Goal: Information Seeking & Learning: Find specific page/section

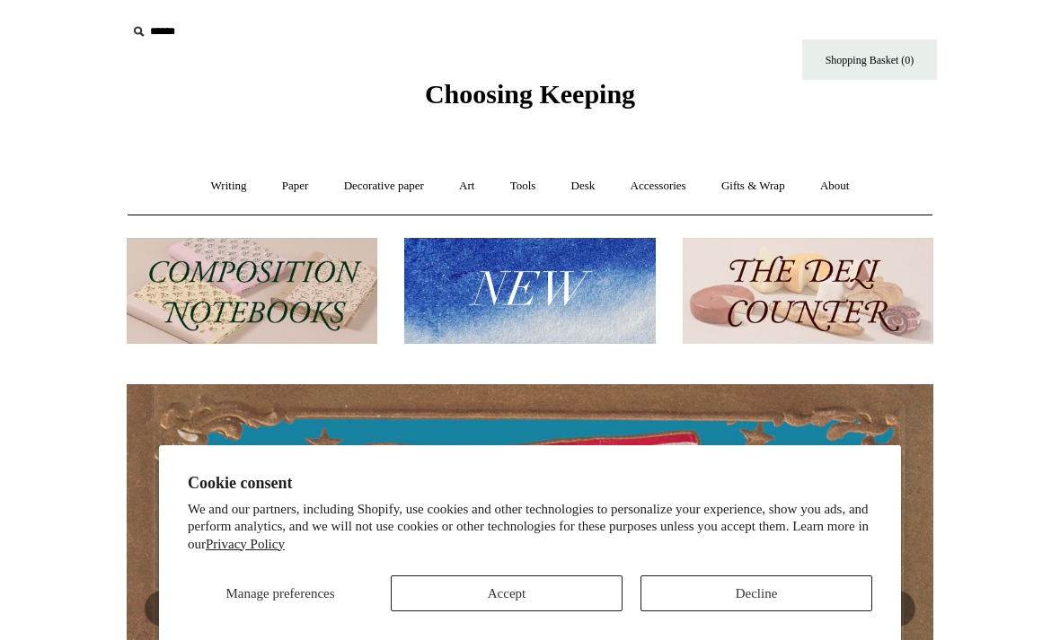
click at [746, 601] on button "Decline" at bounding box center [756, 594] width 232 height 36
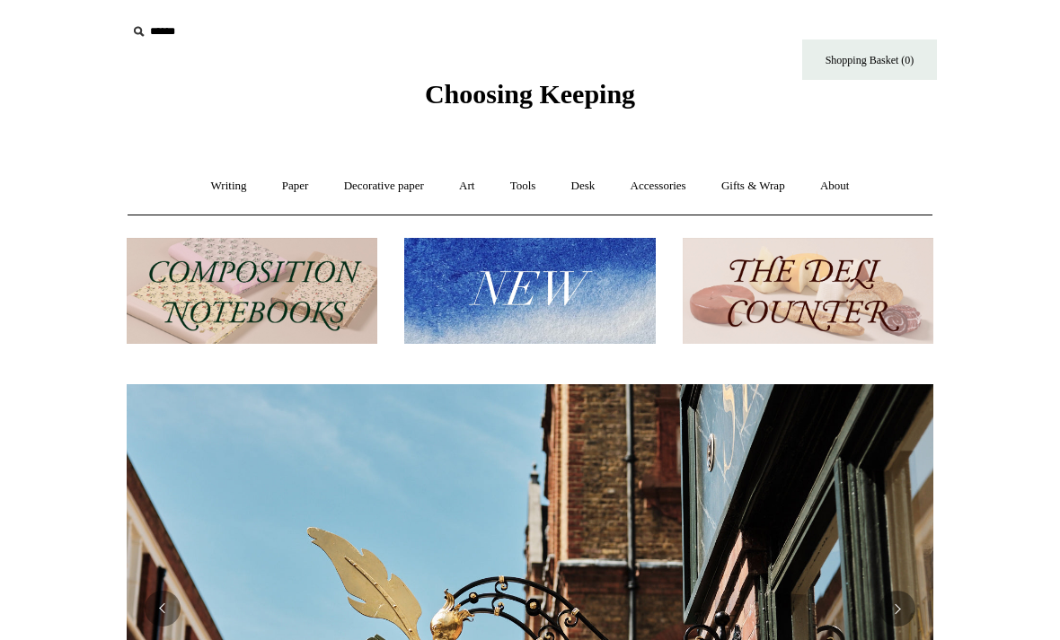
scroll to position [0, 806]
click at [583, 188] on link "Desk +" at bounding box center [583, 187] width 57 height 48
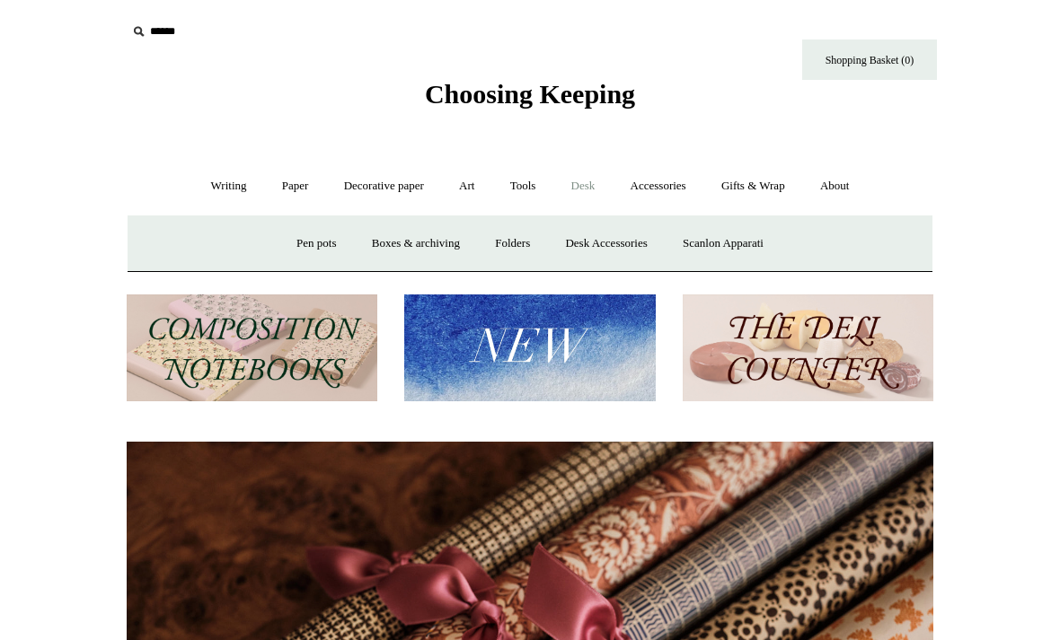
scroll to position [0, 1613]
click at [605, 245] on link "Desk Accessories" at bounding box center [606, 244] width 114 height 48
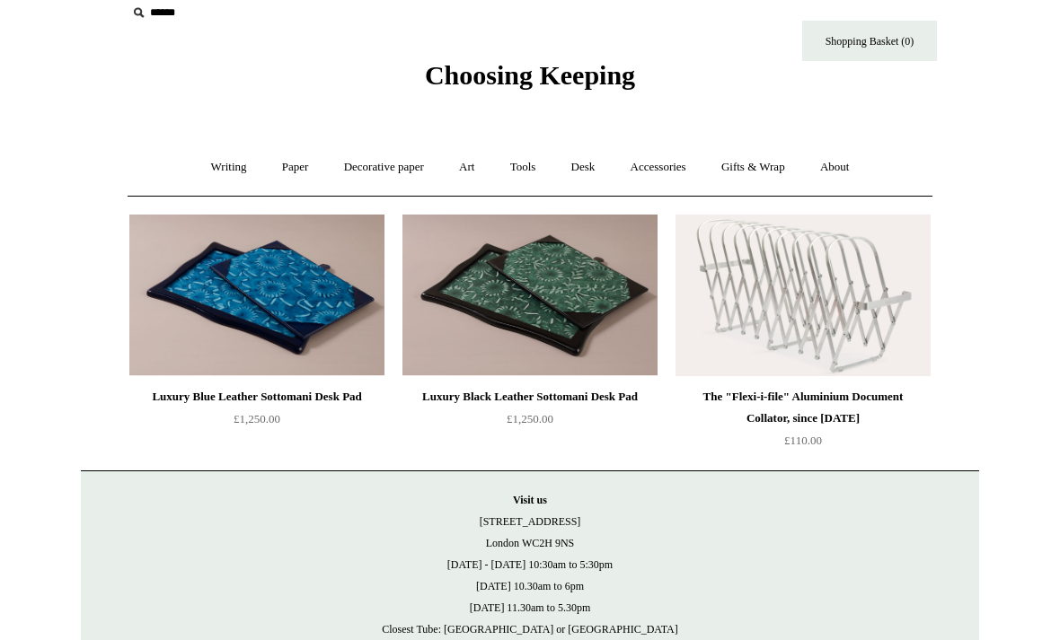
scroll to position [22, 0]
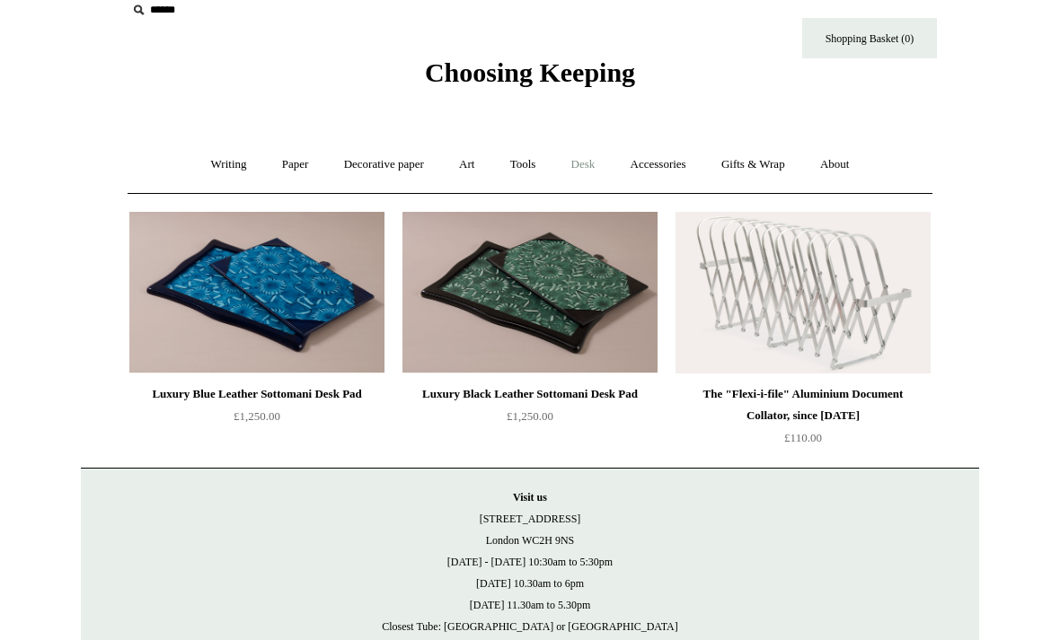
click at [589, 169] on link "Desk +" at bounding box center [583, 165] width 57 height 48
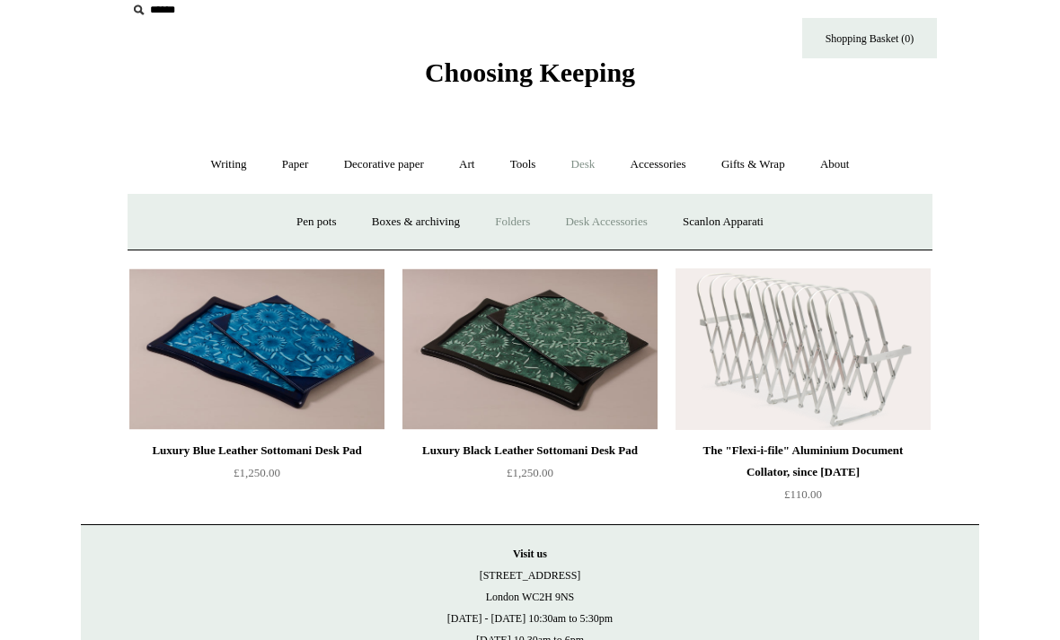
click at [508, 224] on link "Folders" at bounding box center [512, 222] width 67 height 48
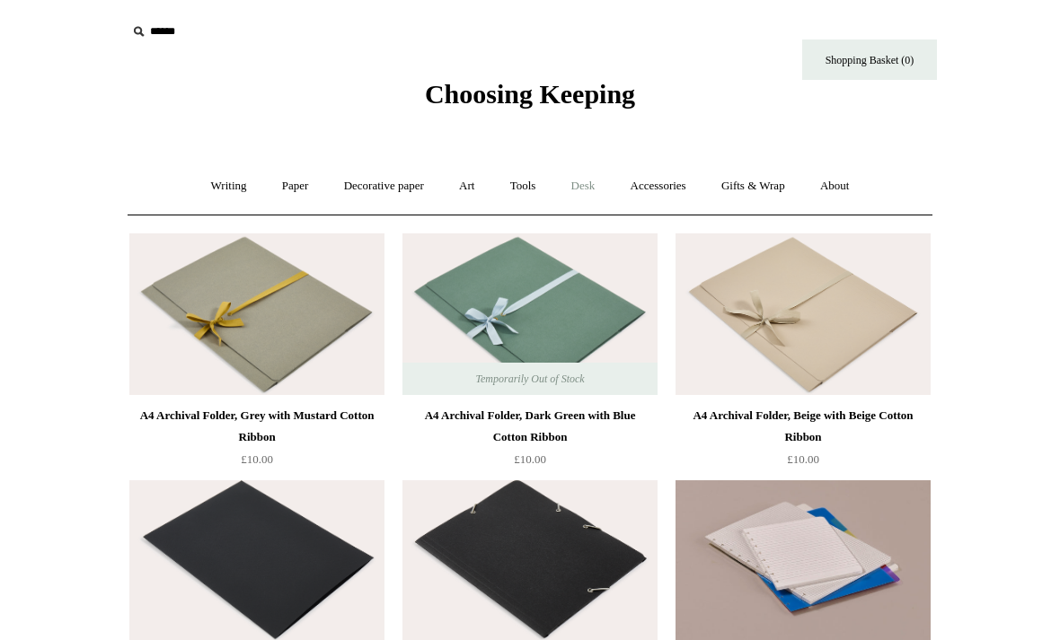
click at [590, 184] on link "Desk +" at bounding box center [583, 187] width 57 height 48
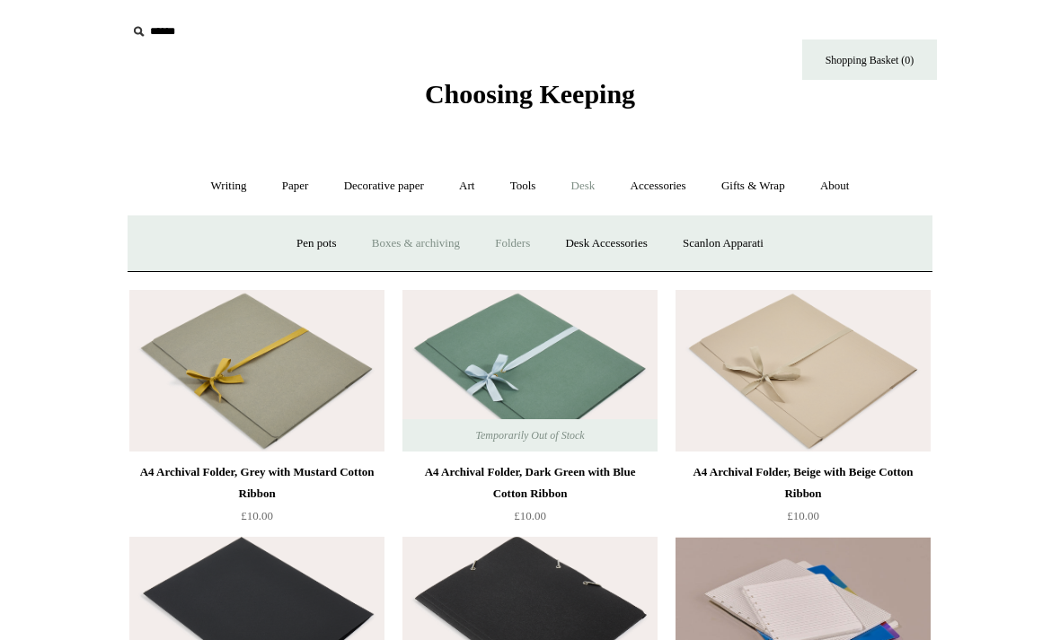
click at [409, 242] on link "Boxes & archiving" at bounding box center [416, 244] width 120 height 48
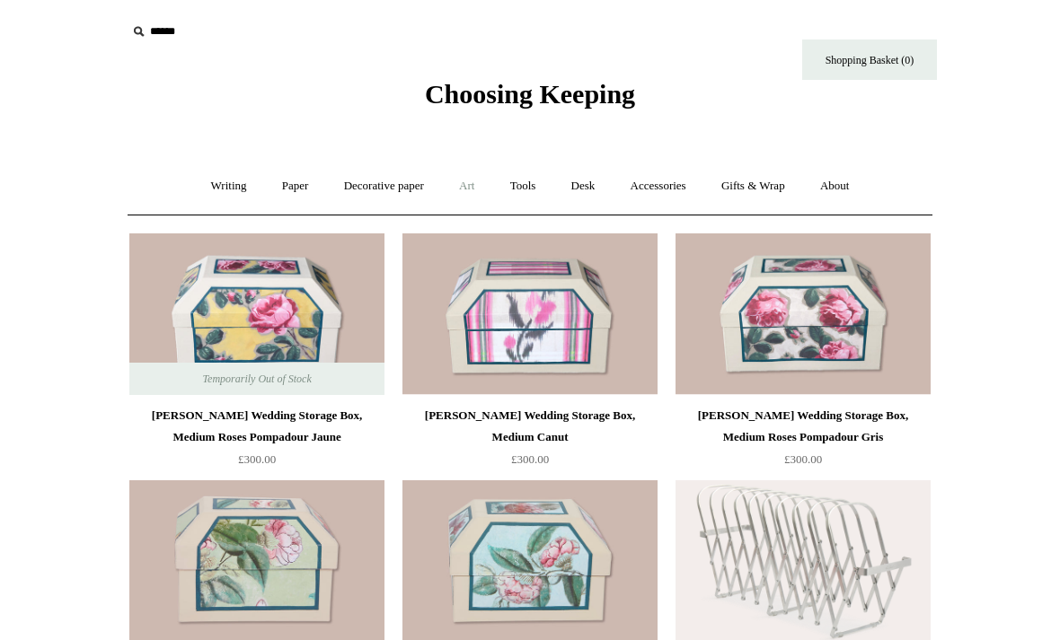
click at [471, 190] on link "Art +" at bounding box center [467, 187] width 48 height 48
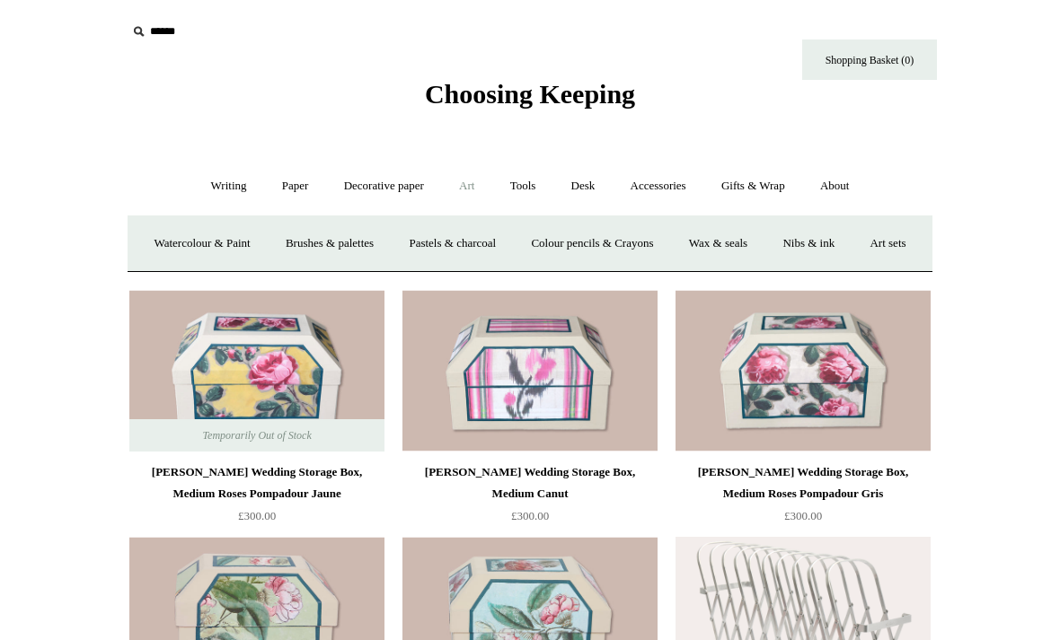
click at [151, 31] on input "text" at bounding box center [237, 31] width 221 height 33
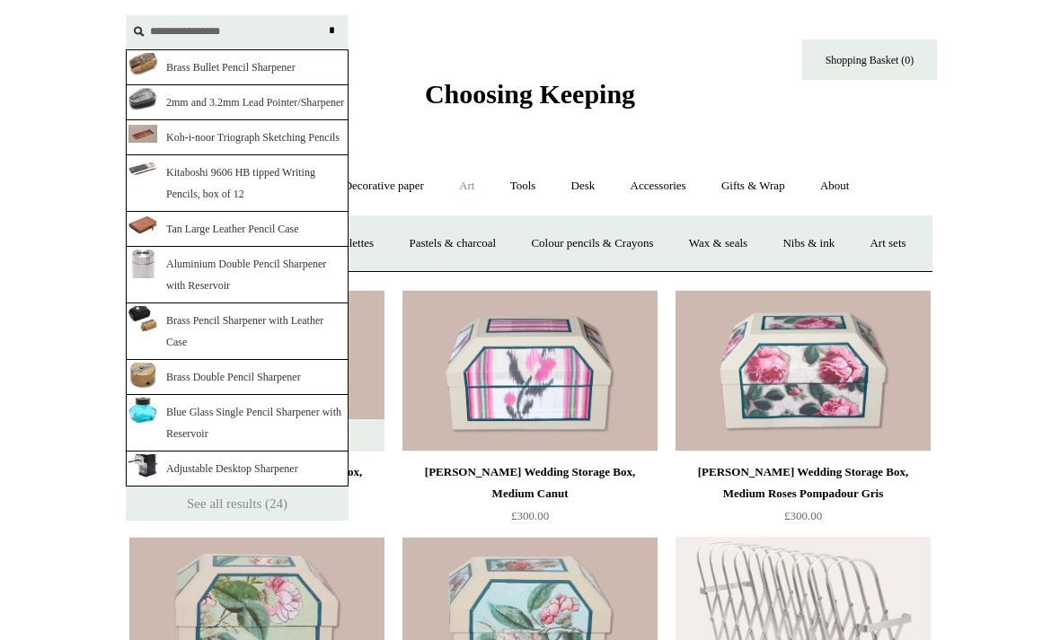
type input "**********"
click at [331, 31] on input "*" at bounding box center [331, 30] width 18 height 31
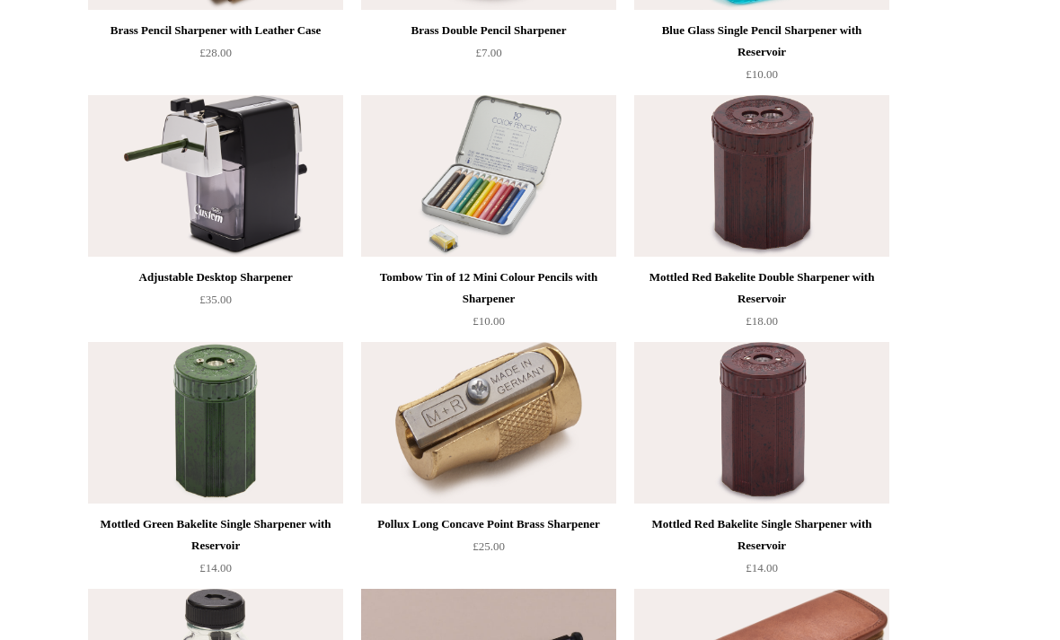
scroll to position [1023, 0]
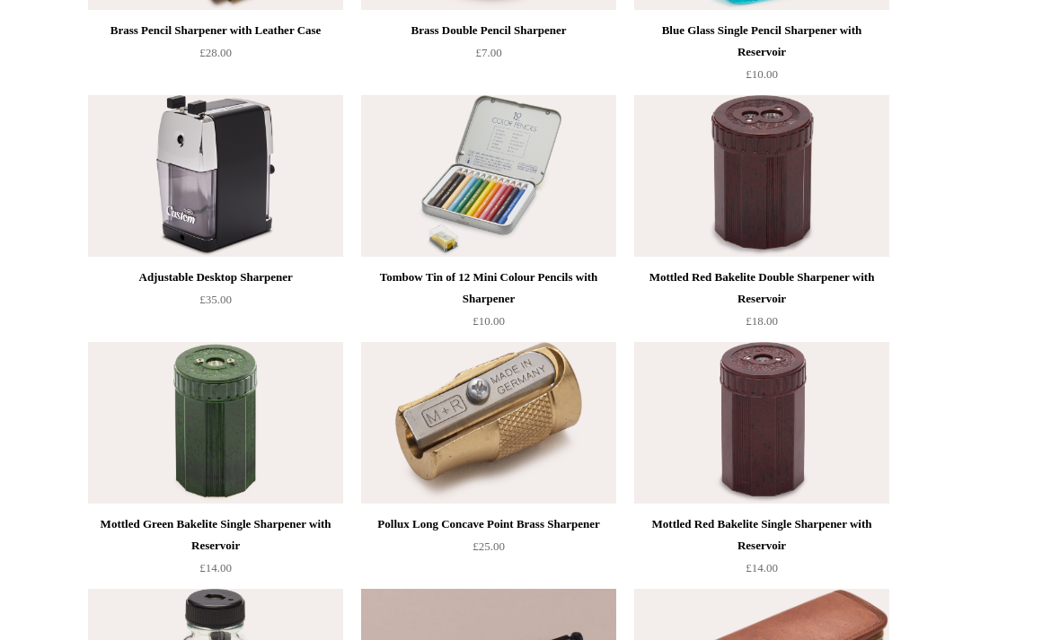
click at [251, 199] on img at bounding box center [215, 177] width 255 height 162
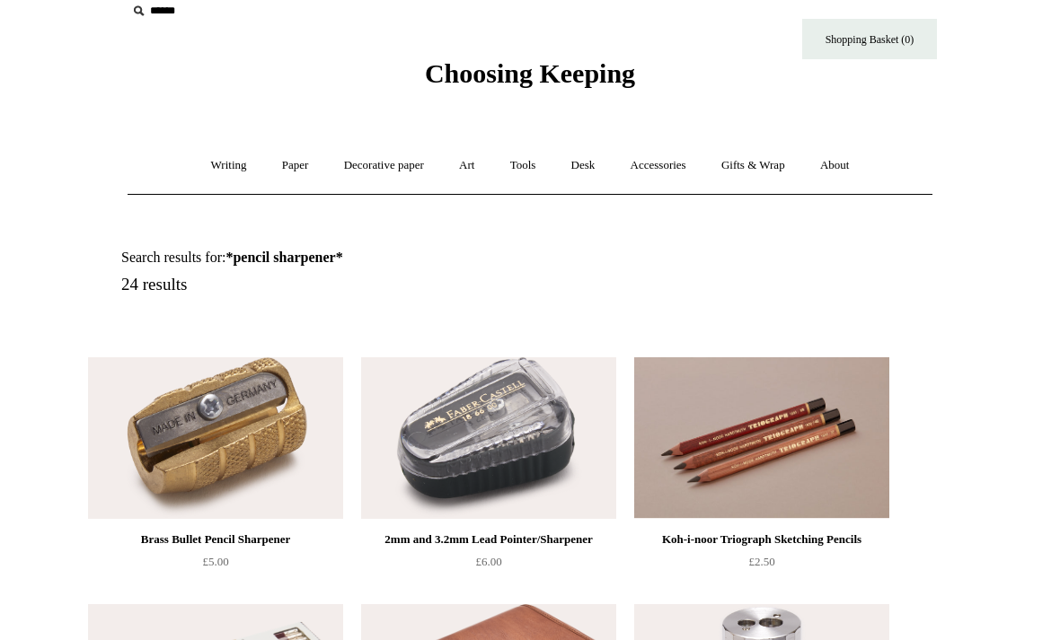
scroll to position [0, 0]
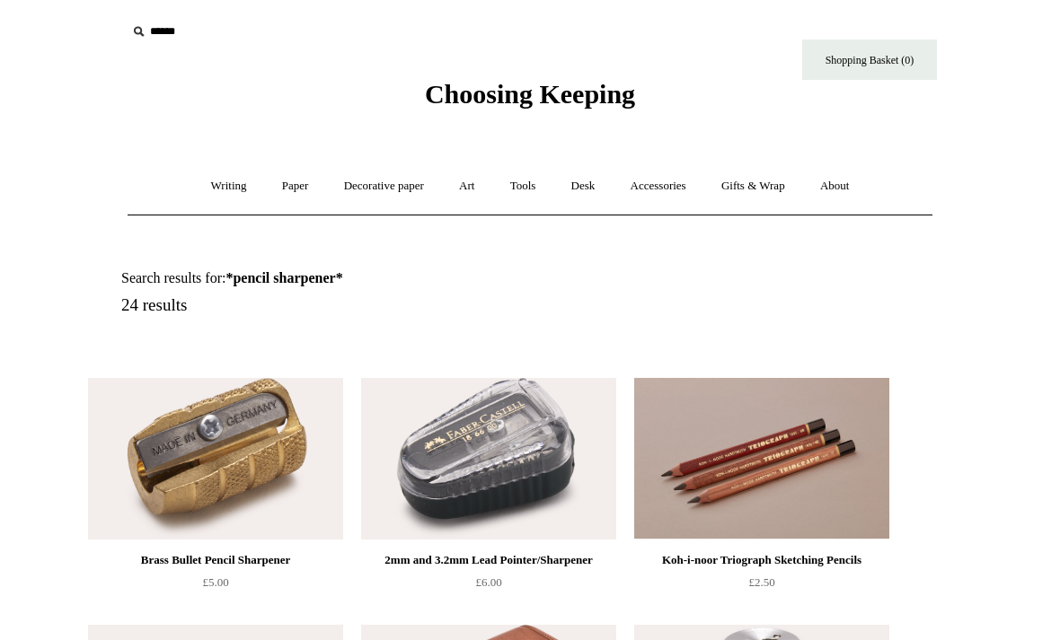
click at [154, 33] on input "text" at bounding box center [237, 31] width 221 height 33
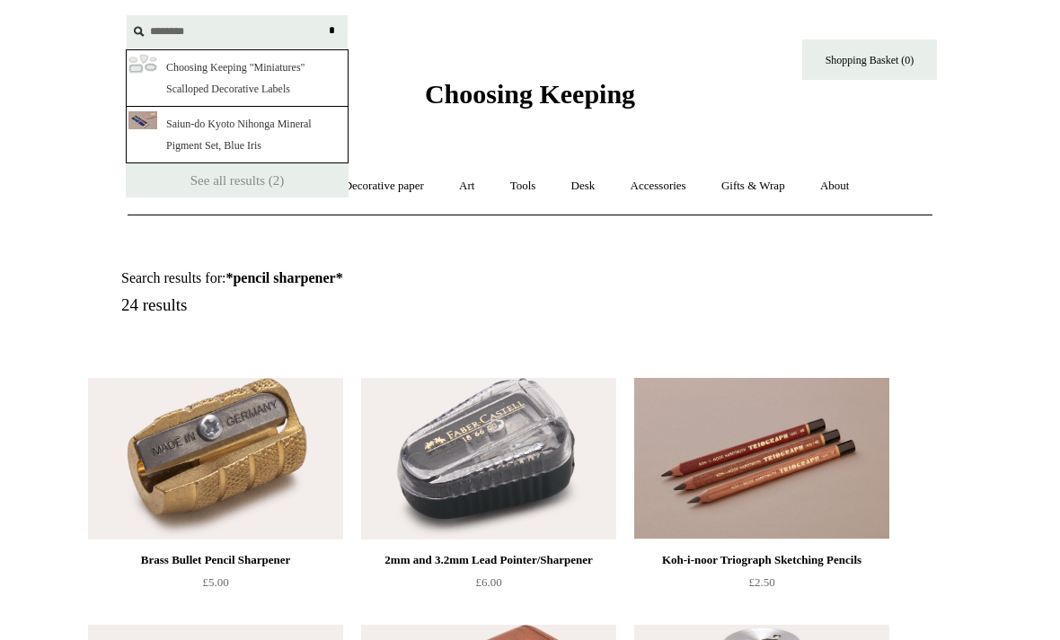
type input "********"
click at [331, 31] on input "*" at bounding box center [331, 30] width 18 height 31
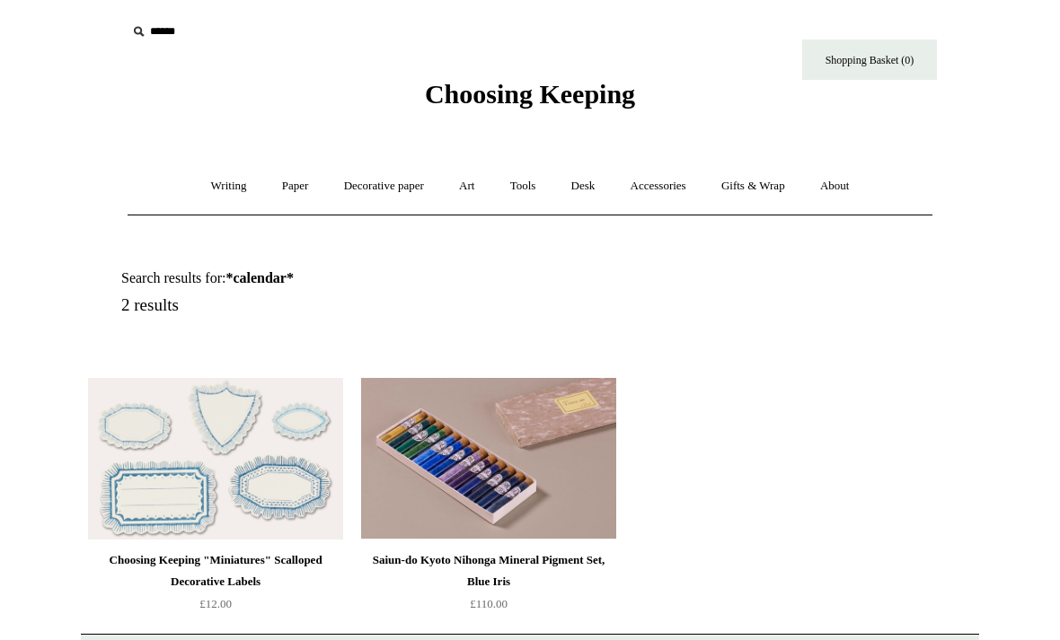
click at [167, 29] on input "text" at bounding box center [237, 31] width 221 height 33
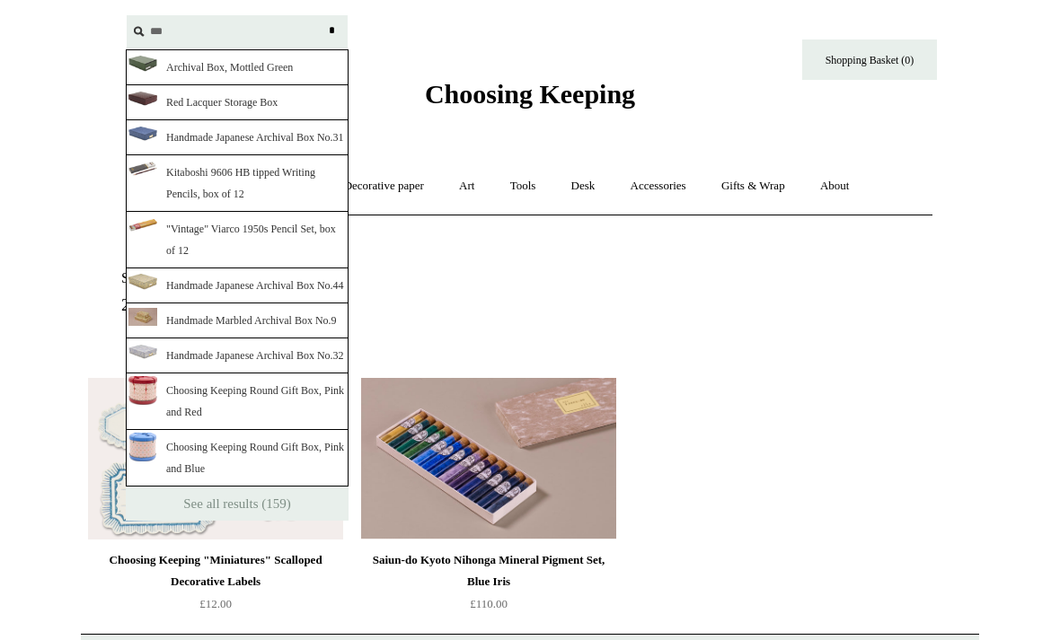
type input "***"
click at [273, 146] on link "Handmade Japanese Archival Box No.31" at bounding box center [237, 137] width 223 height 35
